Goal: Task Accomplishment & Management: Manage account settings

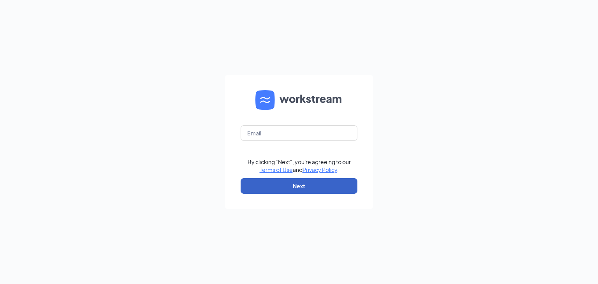
click at [302, 186] on button "Next" at bounding box center [299, 186] width 117 height 16
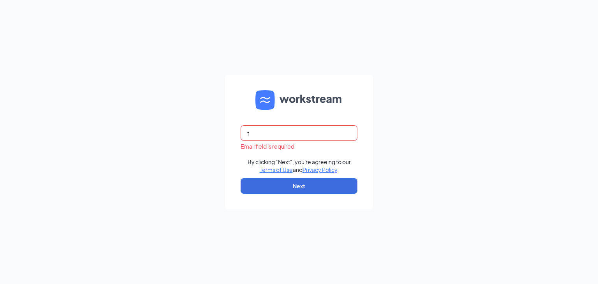
type input "[EMAIL_ADDRESS][DOMAIN_NAME]"
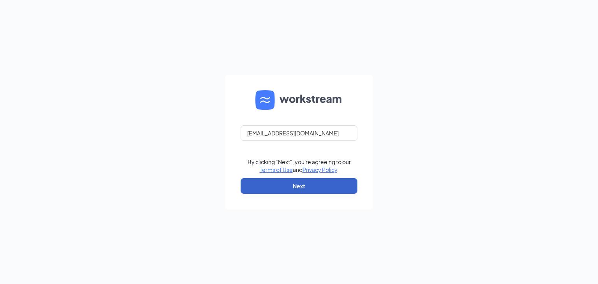
click at [306, 186] on button "Next" at bounding box center [299, 186] width 117 height 16
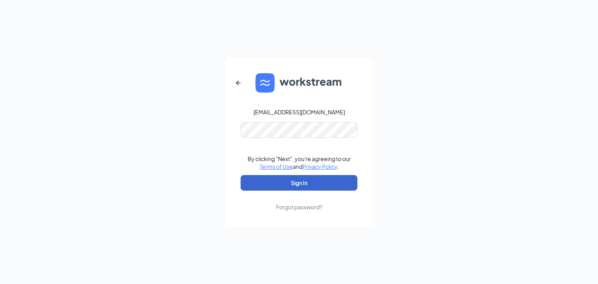
click at [306, 186] on button "Sign In" at bounding box center [299, 183] width 117 height 16
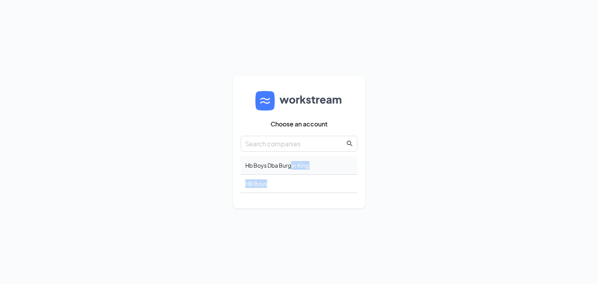
drag, startPoint x: 306, startPoint y: 186, endPoint x: 293, endPoint y: 161, distance: 27.9
click at [293, 161] on div "Hb Boys Dba Burger [PERSON_NAME] Boys" at bounding box center [299, 174] width 117 height 37
click at [293, 161] on div "Hb Boys Dba Burger King" at bounding box center [299, 165] width 117 height 18
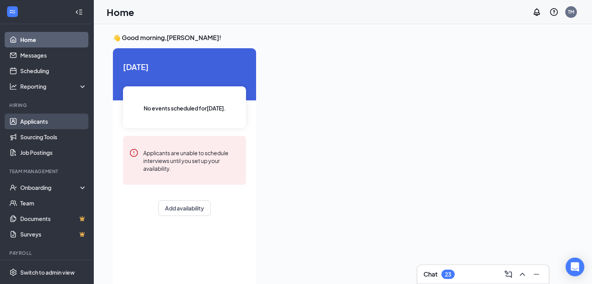
click at [35, 123] on link "Applicants" at bounding box center [53, 122] width 67 height 16
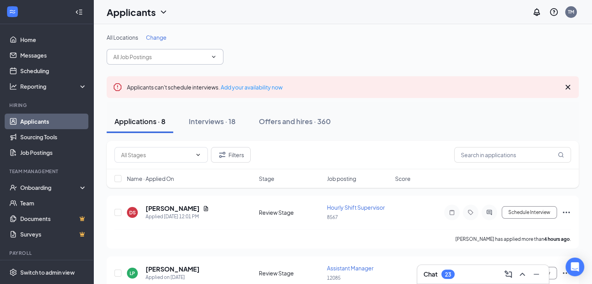
click at [215, 56] on icon "ChevronDown" at bounding box center [214, 57] width 4 height 2
click at [146, 123] on div "Applications · 8" at bounding box center [139, 121] width 51 height 10
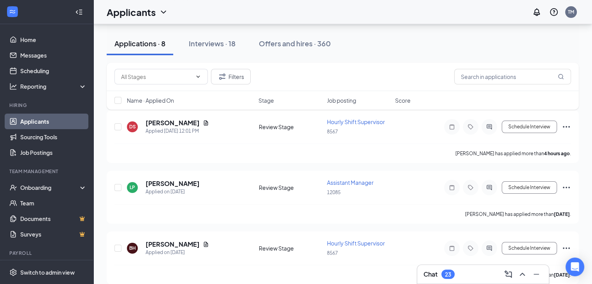
scroll to position [93, 0]
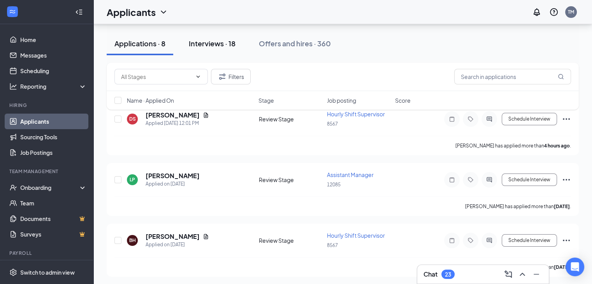
click at [221, 42] on div "Interviews · 18" at bounding box center [212, 44] width 47 height 10
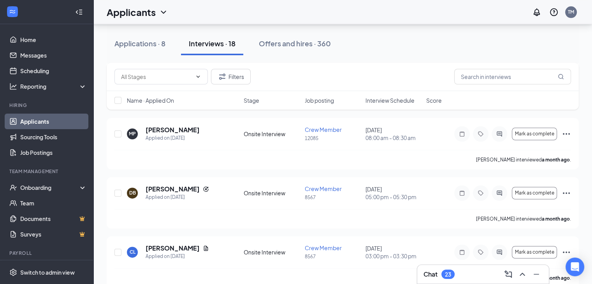
scroll to position [981, 0]
